Goal: Understand site structure: Grasp the organization and layout of the website

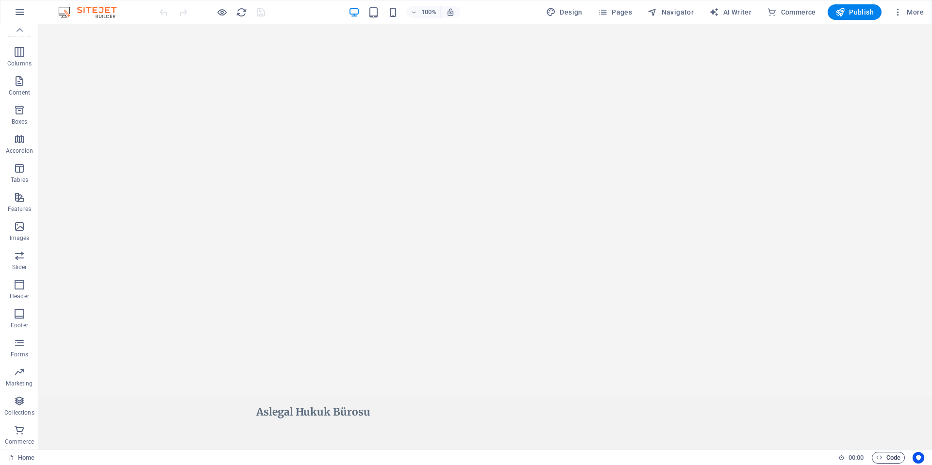
click at [889, 458] on span "Code" at bounding box center [888, 458] width 24 height 12
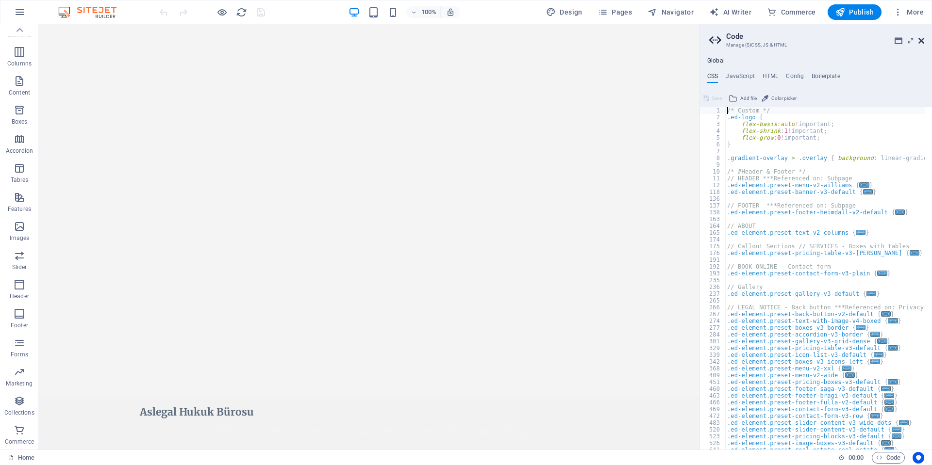
click at [920, 42] on icon at bounding box center [921, 41] width 6 height 8
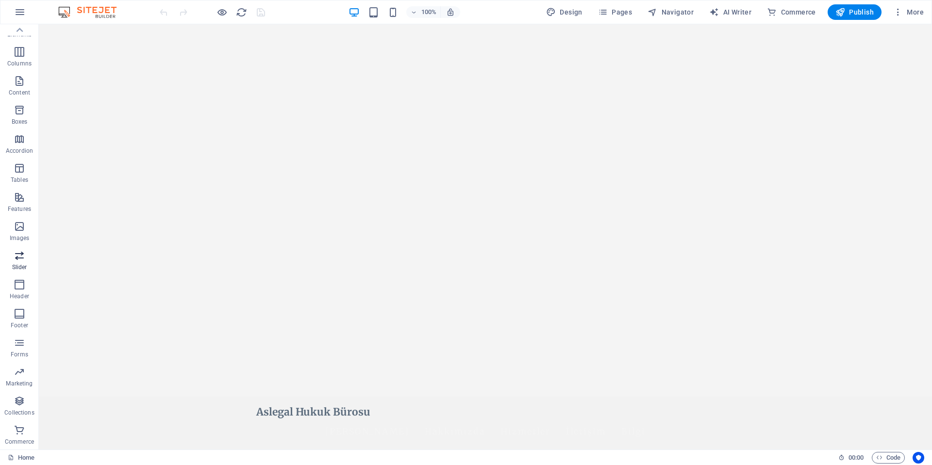
click at [21, 267] on p "Slider" at bounding box center [19, 268] width 15 height 8
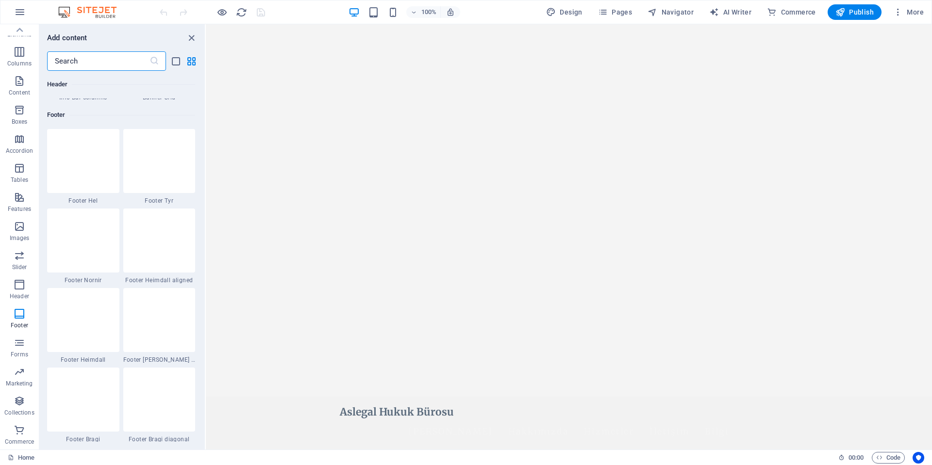
scroll to position [6425, 0]
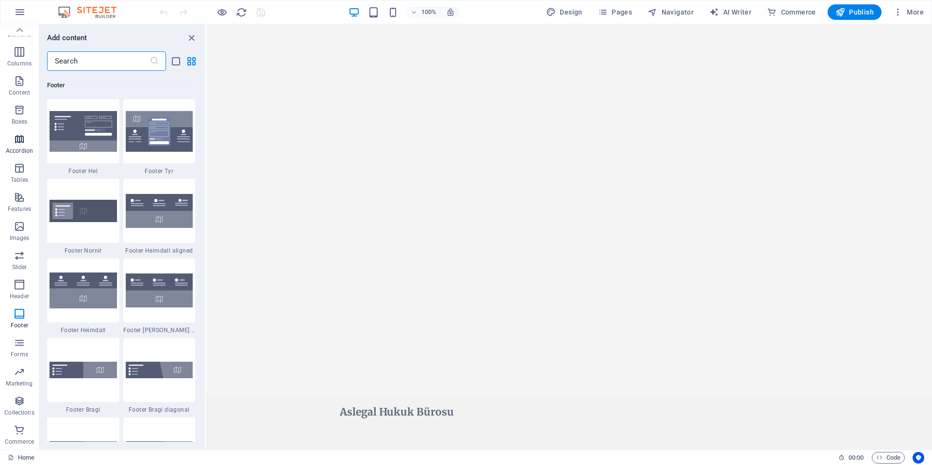
click at [19, 145] on span "Accordion" at bounding box center [19, 144] width 39 height 23
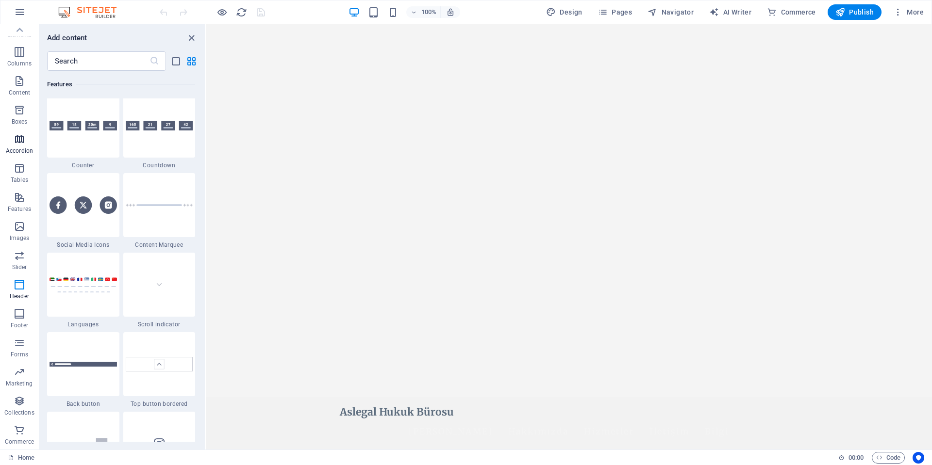
scroll to position [3099, 0]
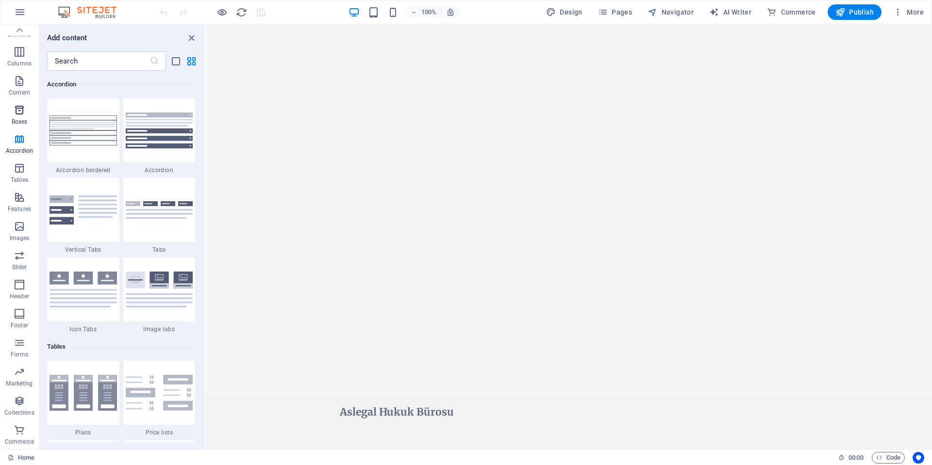
click at [22, 117] on span "Boxes" at bounding box center [19, 115] width 39 height 23
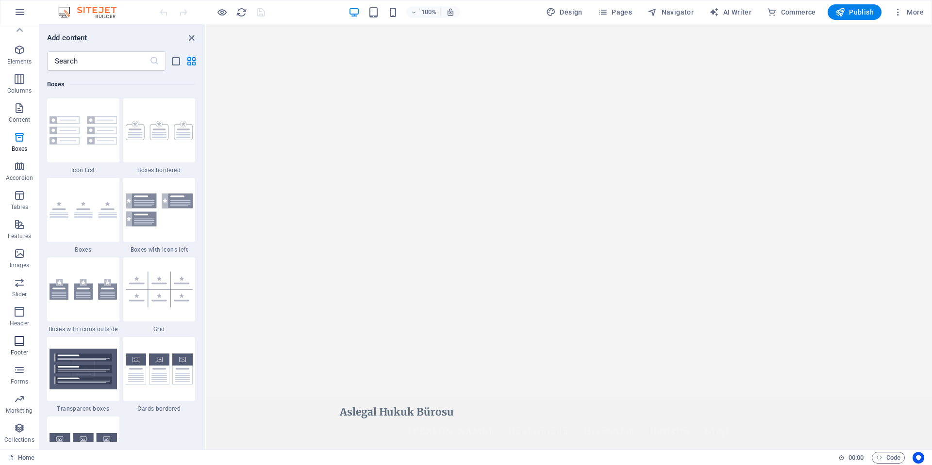
scroll to position [0, 0]
click at [23, 66] on icon "button" at bounding box center [20, 63] width 12 height 12
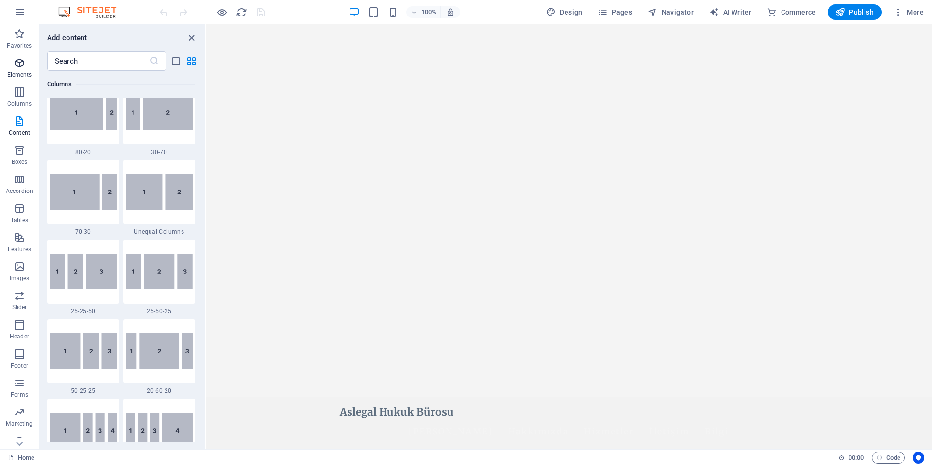
scroll to position [103, 0]
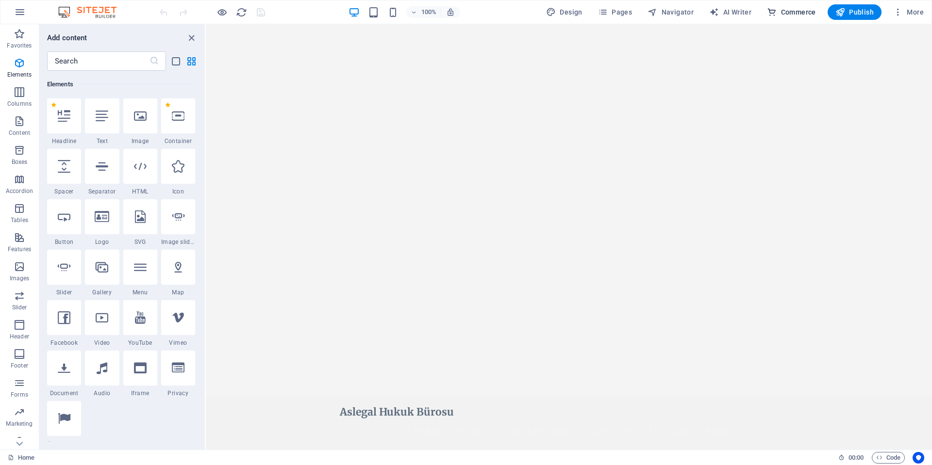
click at [796, 14] on span "Commerce" at bounding box center [791, 12] width 49 height 10
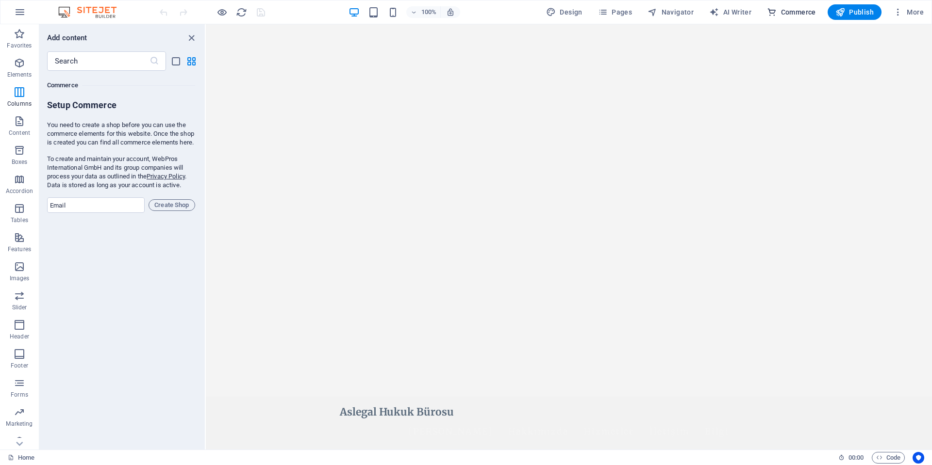
scroll to position [9353, 0]
click at [21, 390] on span "Forms" at bounding box center [19, 389] width 39 height 23
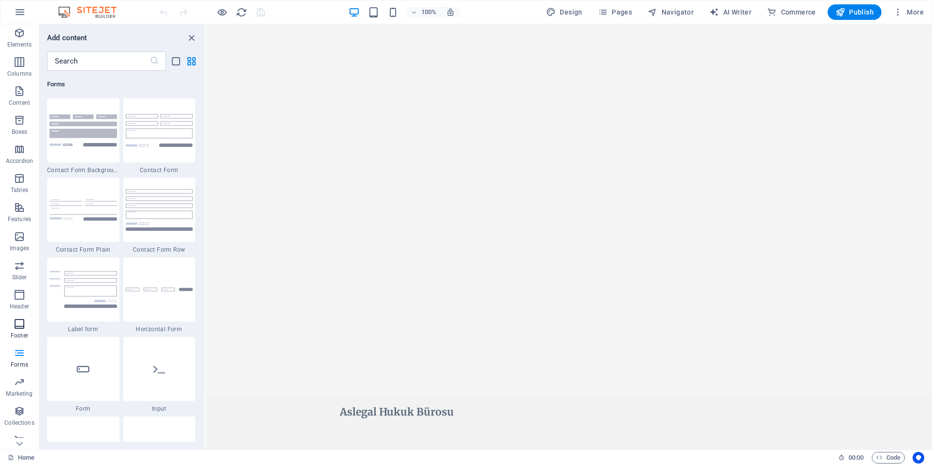
scroll to position [40, 0]
click at [20, 411] on p "Collections" at bounding box center [19, 413] width 30 height 8
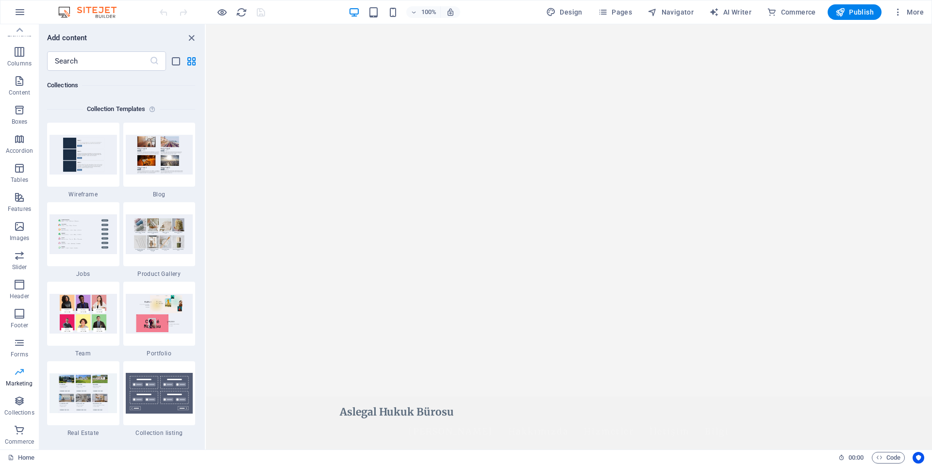
scroll to position [8885, 0]
click at [24, 387] on p "Marketing" at bounding box center [19, 384] width 27 height 8
click at [22, 380] on span "Marketing" at bounding box center [19, 377] width 39 height 23
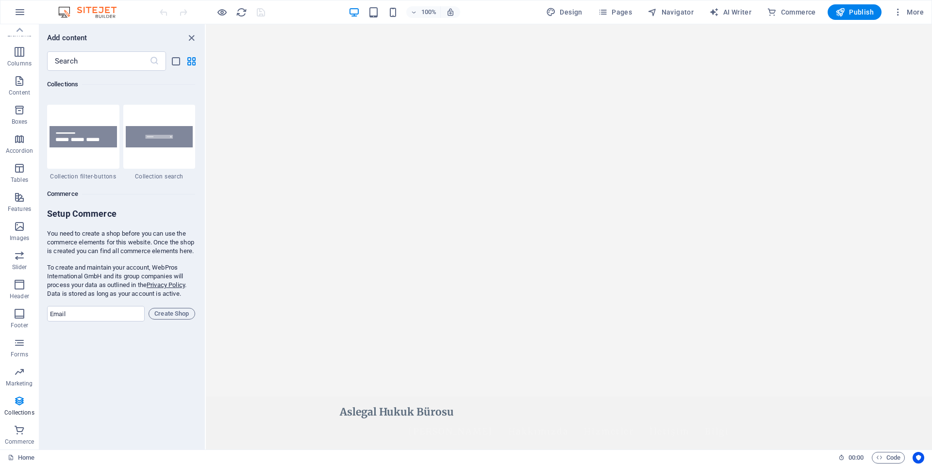
scroll to position [9258, 0]
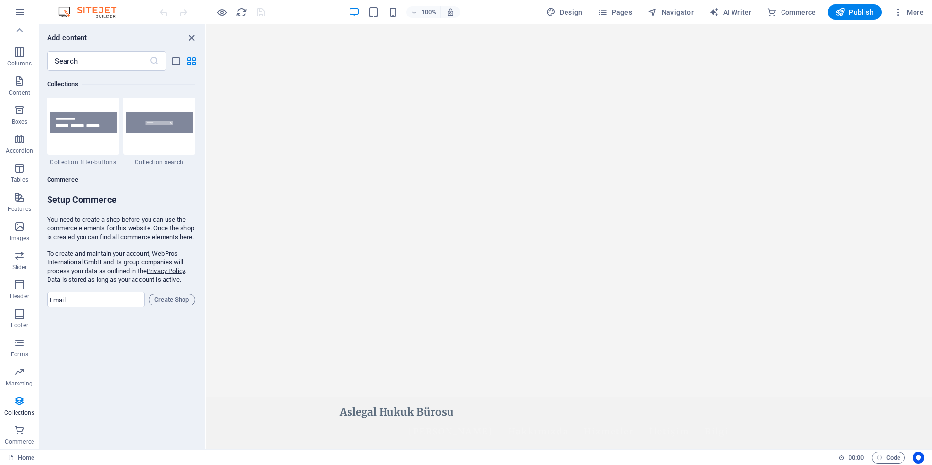
drag, startPoint x: 49, startPoint y: 218, endPoint x: 179, endPoint y: 290, distance: 149.0
click at [180, 284] on div "You need to create a shop before you can use the commerce elements for this web…" at bounding box center [121, 249] width 148 height 69
click at [19, 256] on icon "button" at bounding box center [20, 256] width 12 height 12
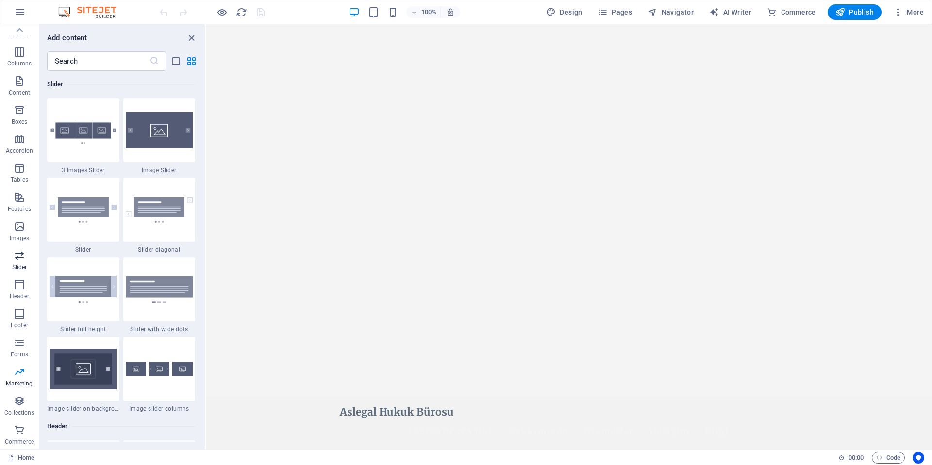
scroll to position [5502, 0]
